Goal: Information Seeking & Learning: Learn about a topic

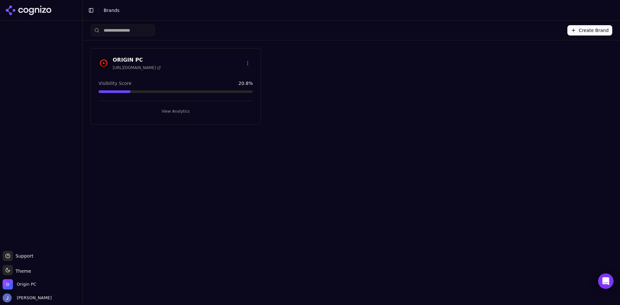
click at [372, 152] on div "Create Brand ORIGIN PC [URL][DOMAIN_NAME] Visibility Score 20.8 % View Analytics" at bounding box center [351, 163] width 537 height 284
click at [129, 56] on h3 "ORIGIN PC" at bounding box center [137, 60] width 48 height 8
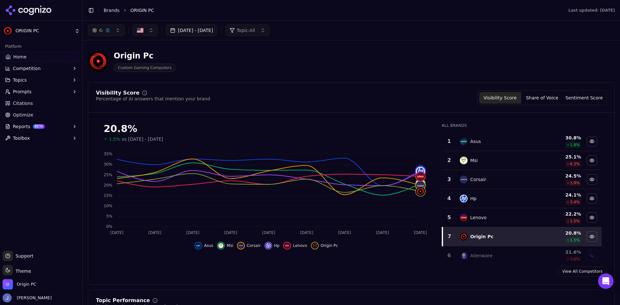
click at [43, 112] on link "Optimize" at bounding box center [41, 115] width 77 height 10
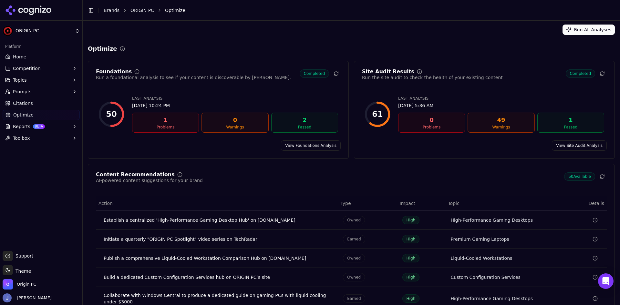
click at [302, 146] on link "View Foundations Analysis" at bounding box center [311, 145] width 60 height 10
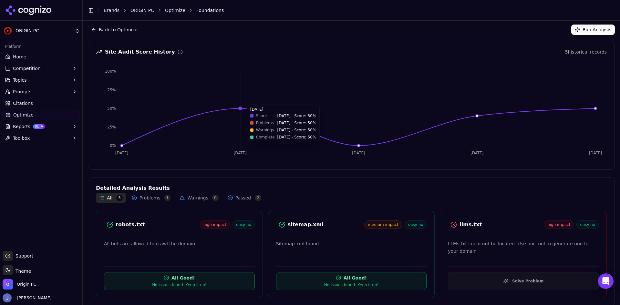
scroll to position [74, 0]
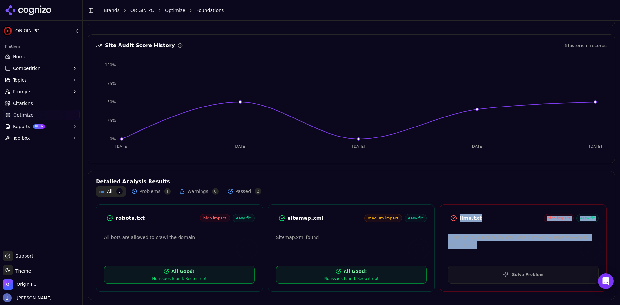
drag, startPoint x: 475, startPoint y: 250, endPoint x: 441, endPoint y: 218, distance: 46.6
click at [441, 218] on div "llms.txt high impact easy fix LLMs.txt could not be located. Use our tool to ge…" at bounding box center [523, 247] width 167 height 87
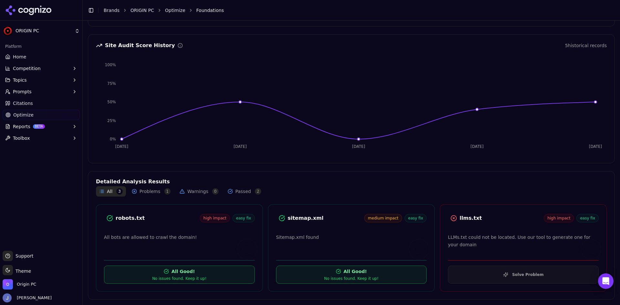
click at [340, 179] on div "Detailed Analysis Results All 3 Problems 1 Warnings 0 Passed 2 robots.txt high …" at bounding box center [351, 235] width 527 height 129
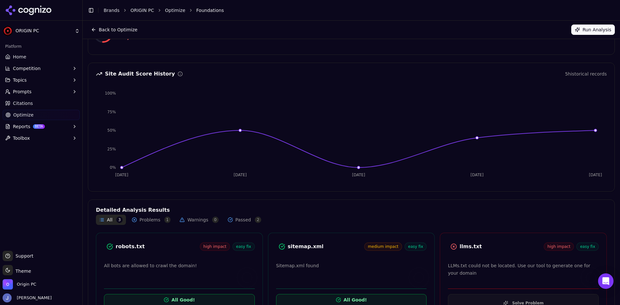
scroll to position [0, 0]
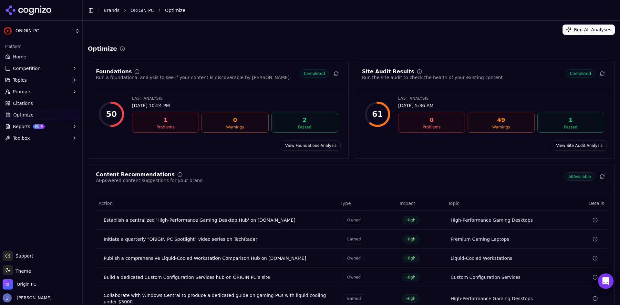
click at [581, 143] on link "View Site Audit Analysis" at bounding box center [579, 145] width 55 height 10
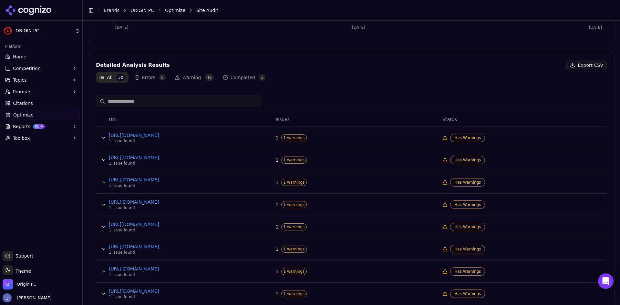
scroll to position [194, 0]
click at [455, 139] on span "Has Warnings" at bounding box center [467, 137] width 35 height 8
click at [179, 134] on link "[URL][DOMAIN_NAME]" at bounding box center [157, 134] width 97 height 6
click at [288, 134] on span "1 warnings" at bounding box center [294, 137] width 26 height 7
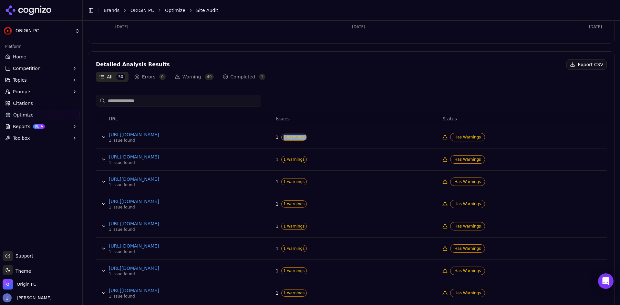
click at [288, 134] on span "1 warnings" at bounding box center [294, 137] width 26 height 7
click at [102, 137] on button "Data table" at bounding box center [103, 137] width 10 height 10
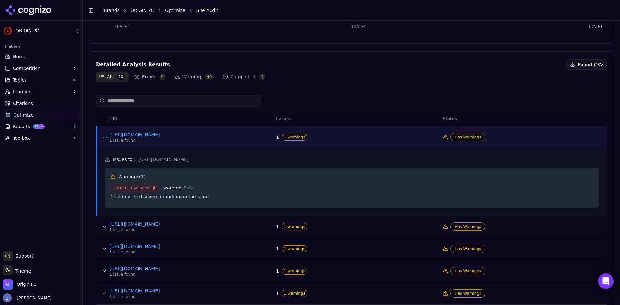
click at [157, 197] on div "Could not find schema markup on the page" at bounding box center [351, 196] width 483 height 6
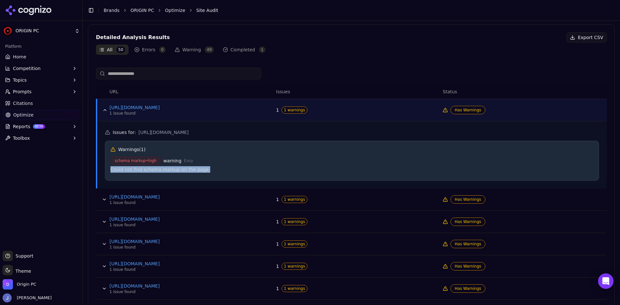
scroll to position [258, 0]
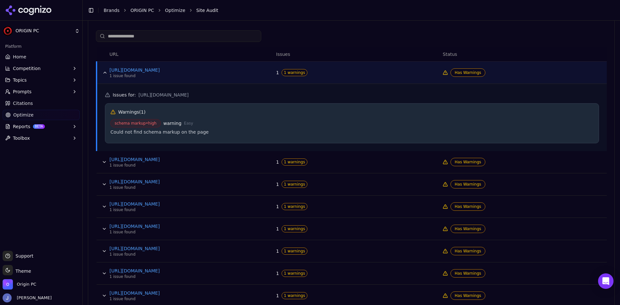
click at [117, 165] on div "1 issue found" at bounding box center [157, 165] width 97 height 5
click at [102, 161] on button "Data table" at bounding box center [104, 162] width 10 height 10
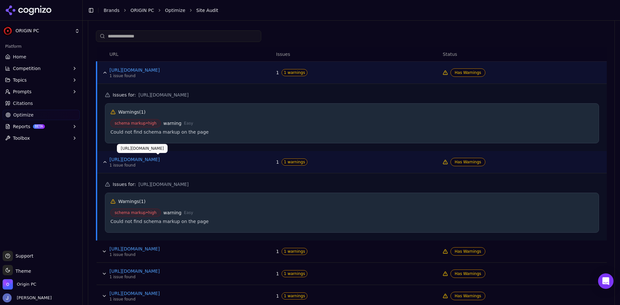
click at [157, 161] on link "[URL][DOMAIN_NAME]" at bounding box center [157, 159] width 97 height 6
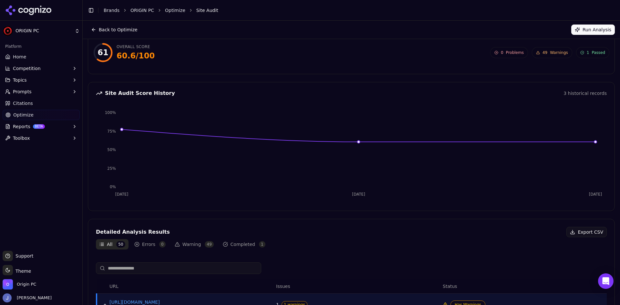
scroll to position [0, 0]
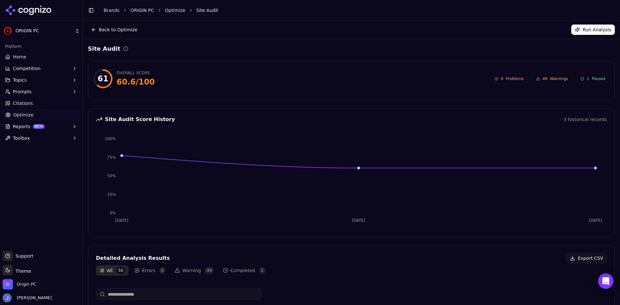
click at [114, 29] on button "Back to Optimize" at bounding box center [114, 30] width 53 height 10
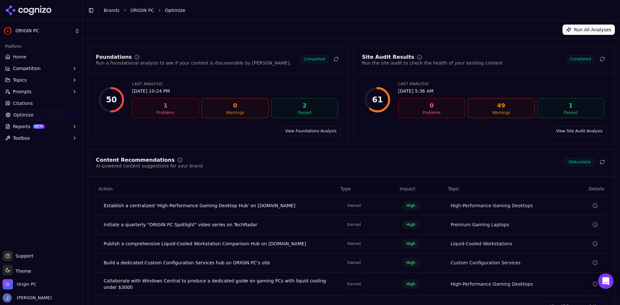
scroll to position [34, 0]
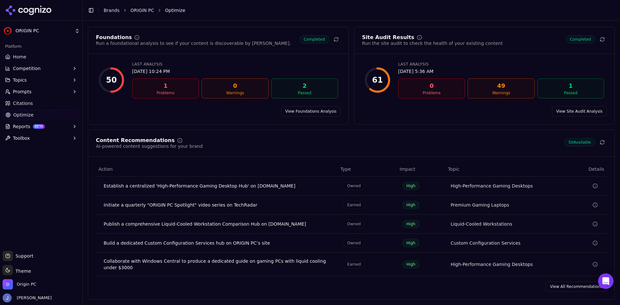
click at [62, 127] on button "Reports BETA" at bounding box center [41, 126] width 77 height 10
click at [58, 157] on button "Toolbox" at bounding box center [41, 159] width 77 height 10
click at [29, 92] on span "Prompts" at bounding box center [22, 91] width 19 height 6
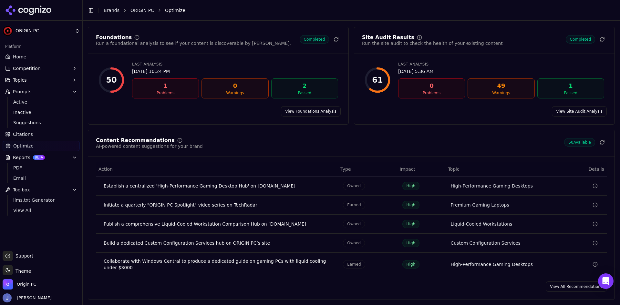
click at [36, 80] on button "Topics" at bounding box center [41, 80] width 77 height 10
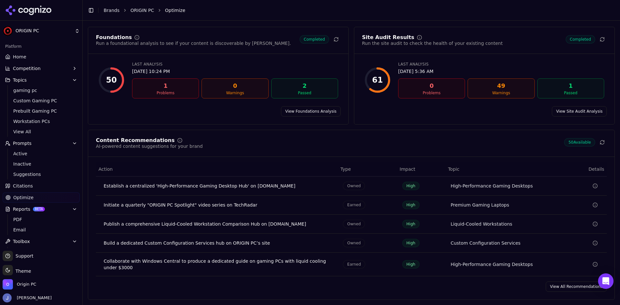
click at [33, 70] on span "Competition" at bounding box center [27, 68] width 28 height 6
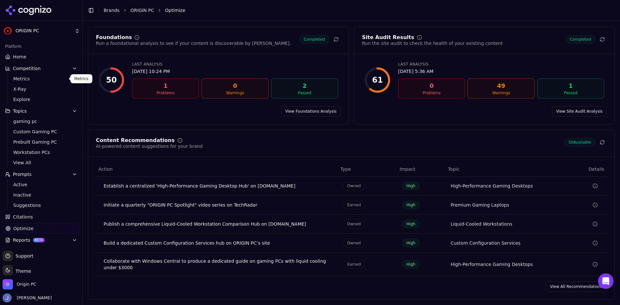
click at [37, 79] on span "Metrics" at bounding box center [41, 79] width 56 height 6
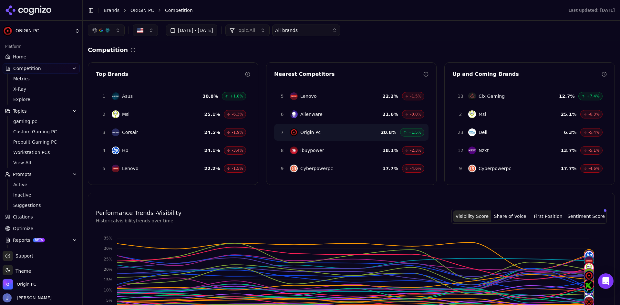
click at [36, 58] on link "Home" at bounding box center [41, 57] width 77 height 10
